Goal: Complete application form

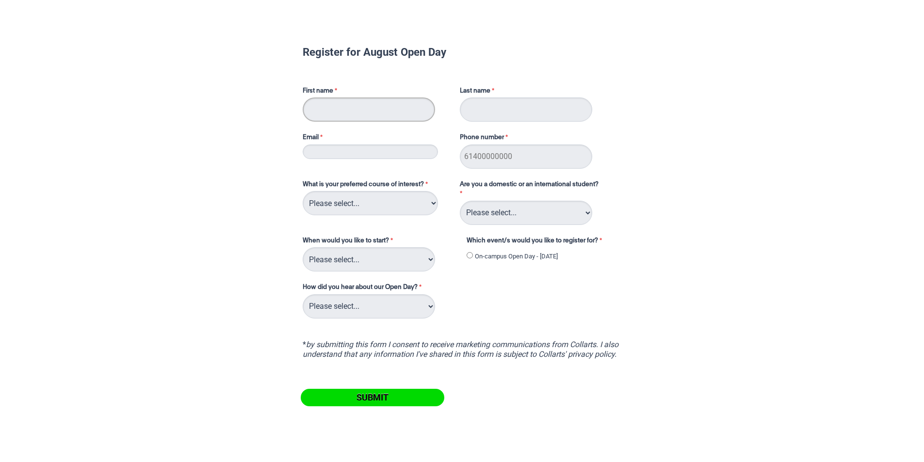
click at [347, 110] on input "First name" at bounding box center [369, 109] width 132 height 24
type input "[PERSON_NAME]"
click at [357, 153] on input "Email" at bounding box center [370, 152] width 135 height 15
type input "[EMAIL_ADDRESS][PERSON_NAME][DOMAIN_NAME]"
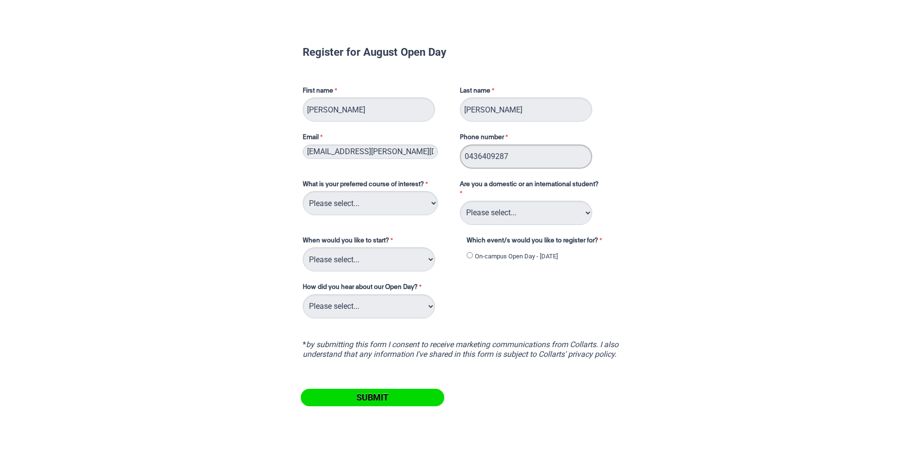
drag, startPoint x: 520, startPoint y: 155, endPoint x: 449, endPoint y: 155, distance: 71.3
click at [449, 155] on div "First name Campbell Last name Wallace Email kaz.redmond@safercare.vic.gov.au Ph…" at bounding box center [462, 124] width 327 height 94
type input "0449002178"
click at [417, 202] on select "Please select... 2D Animation Acting Audio Engineering Circus Arts Comedy Digit…" at bounding box center [370, 203] width 135 height 24
select select "tfa_114"
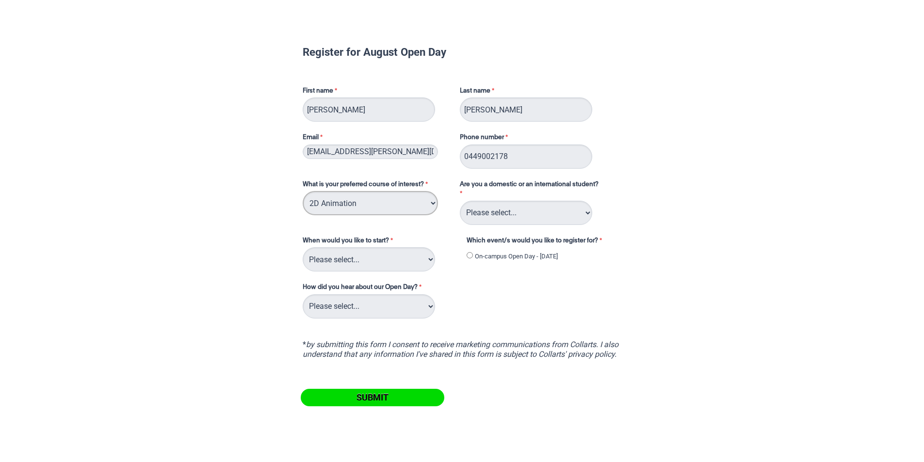
click at [303, 191] on select "Please select... 2D Animation Acting Audio Engineering Circus Arts Comedy Digit…" at bounding box center [370, 203] width 135 height 24
click at [501, 217] on select "Please select... Domestic Student International Student" at bounding box center [526, 213] width 132 height 24
select select "tfa_126"
click at [460, 201] on select "Please select... Domestic Student International Student" at bounding box center [526, 213] width 132 height 24
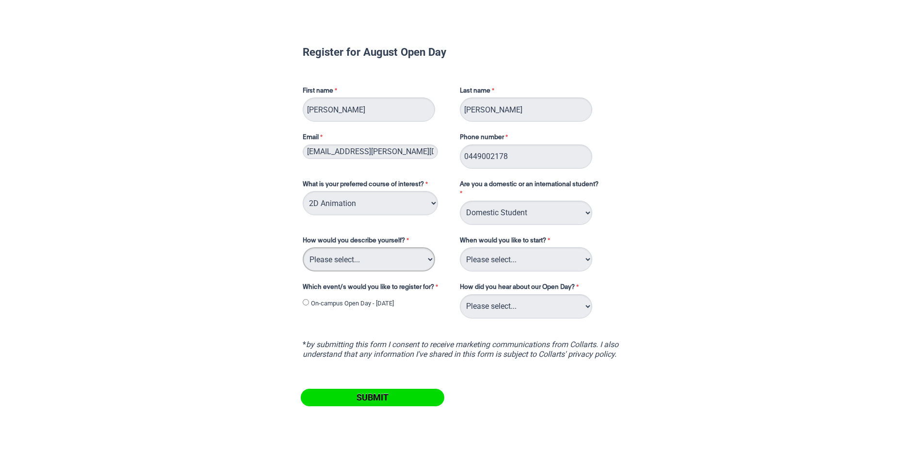
click at [394, 259] on select "Please select... I've completed Year 12 I'm looking for a career change I'm alr…" at bounding box center [369, 259] width 132 height 24
select select "tfa_71"
click at [303, 247] on select "Please select... I've completed Year 12 I'm looking for a career change I'm alr…" at bounding box center [369, 259] width 132 height 24
click at [505, 258] on select "Please select... Trimester 3 2025, starting September 2025 Trimester 1 2026, st…" at bounding box center [526, 259] width 132 height 24
select select "tfa_234"
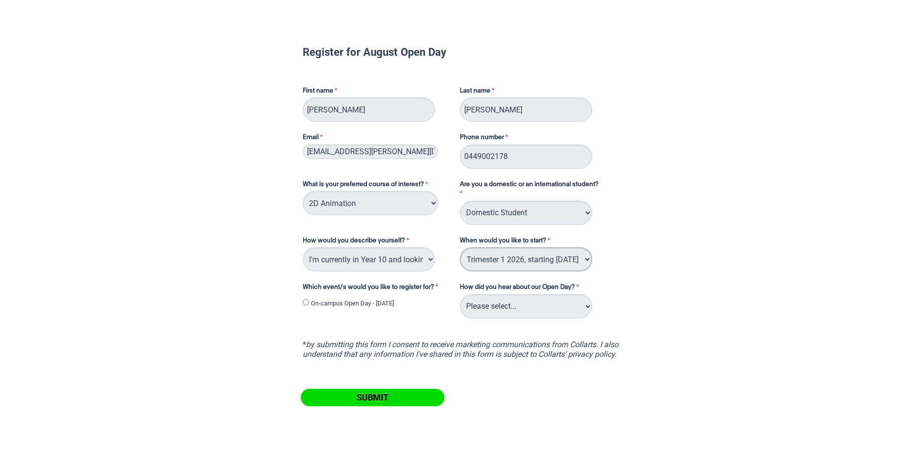
click at [460, 247] on select "Please select... Trimester 3 2025, starting September 2025 Trimester 1 2026, st…" at bounding box center [526, 259] width 132 height 24
click at [587, 257] on select "Please select... Trimester 3 2025, starting September 2025 Trimester 1 2026, st…" at bounding box center [526, 259] width 132 height 24
click at [562, 257] on select "Please select... Trimester 3 2025, starting September 2025 Trimester 1 2026, st…" at bounding box center [526, 259] width 132 height 24
click at [527, 307] on select "Please select... Career Advisor Career Expo Collarts Newsletter/Email Collarts …" at bounding box center [526, 306] width 132 height 24
select select "tfa_139"
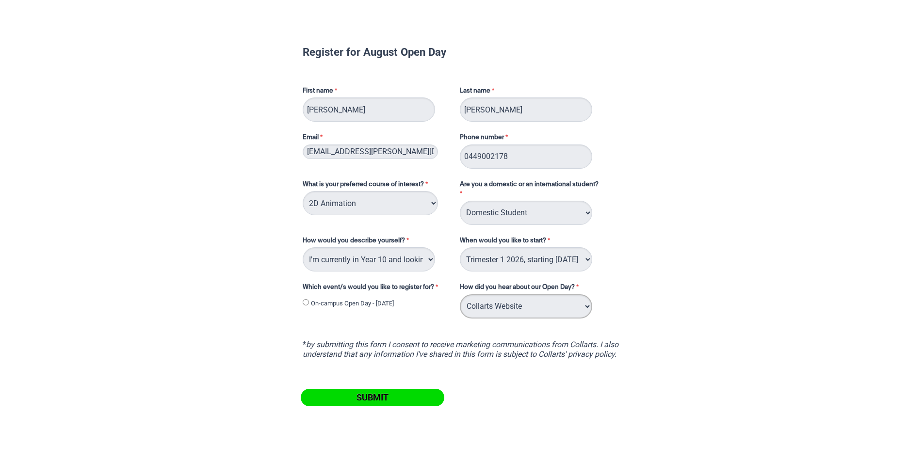
click at [460, 294] on select "Please select... Career Advisor Career Expo Collarts Newsletter/Email Collarts …" at bounding box center [526, 306] width 132 height 24
click at [306, 303] on input "On-campus Open Day - [DATE]" at bounding box center [306, 302] width 6 height 6
radio input "true"
click at [377, 393] on input "Submit" at bounding box center [373, 397] width 144 height 17
select select "tfa_114"
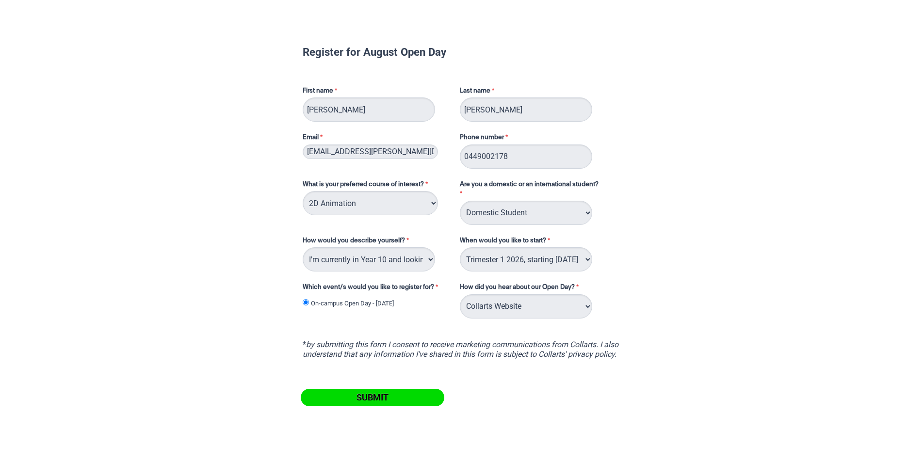
select select "tfa_126"
select select "tfa_71"
select select "tfa_234"
select select "tfa_139"
